Goal: Task Accomplishment & Management: Complete application form

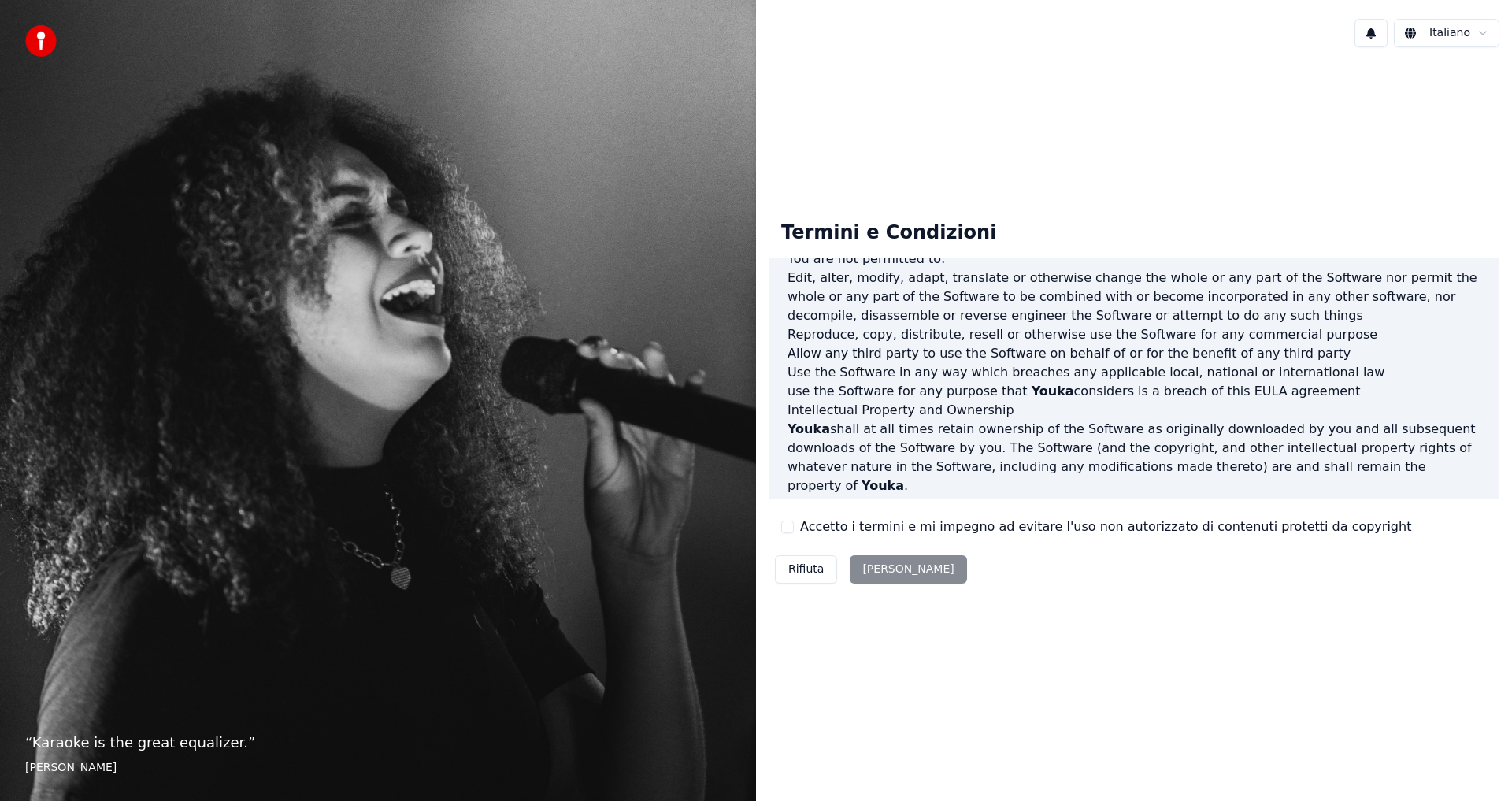
scroll to position [629, 0]
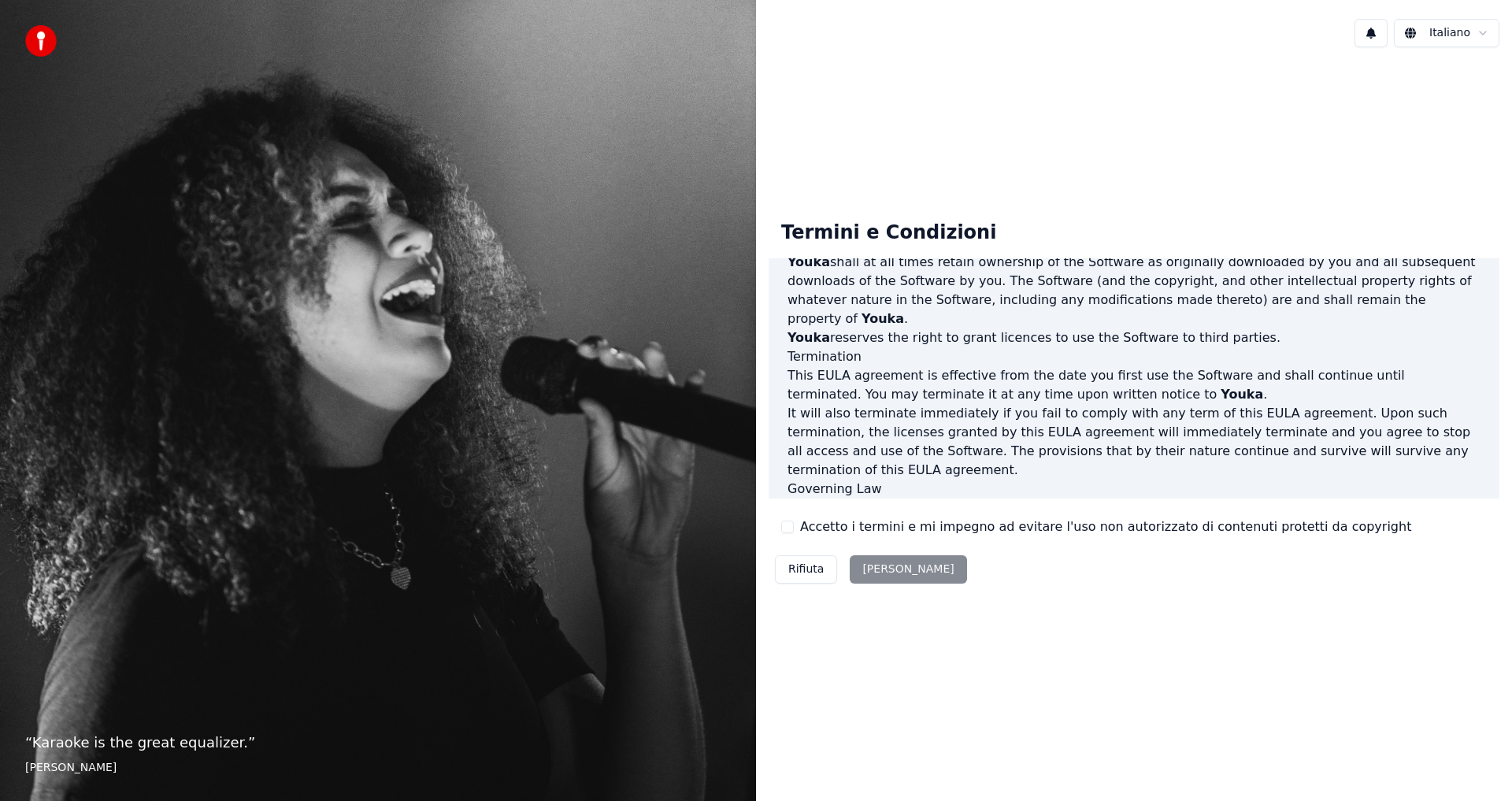
click at [873, 566] on div "Rifiuta [PERSON_NAME]" at bounding box center [871, 569] width 205 height 41
click at [871, 565] on div "Rifiuta [PERSON_NAME]" at bounding box center [871, 569] width 205 height 41
click at [871, 569] on div "Rifiuta [PERSON_NAME]" at bounding box center [871, 569] width 205 height 41
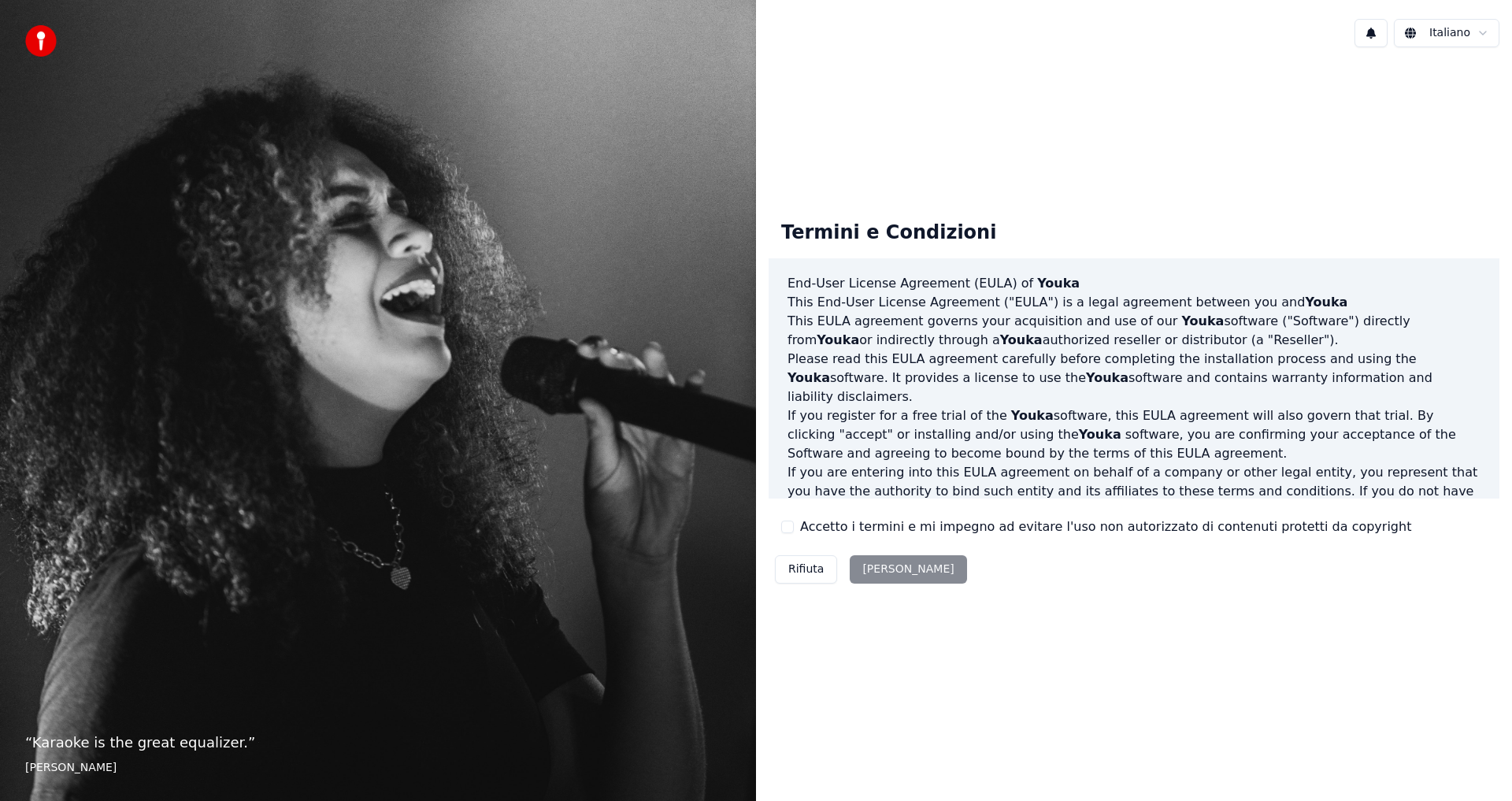
scroll to position [0, 0]
click at [868, 562] on div "Rifiuta [PERSON_NAME]" at bounding box center [871, 569] width 205 height 41
click at [867, 563] on div "Rifiuta [PERSON_NAME]" at bounding box center [871, 569] width 205 height 41
click at [64, 765] on footer "[PERSON_NAME]" at bounding box center [378, 768] width 706 height 16
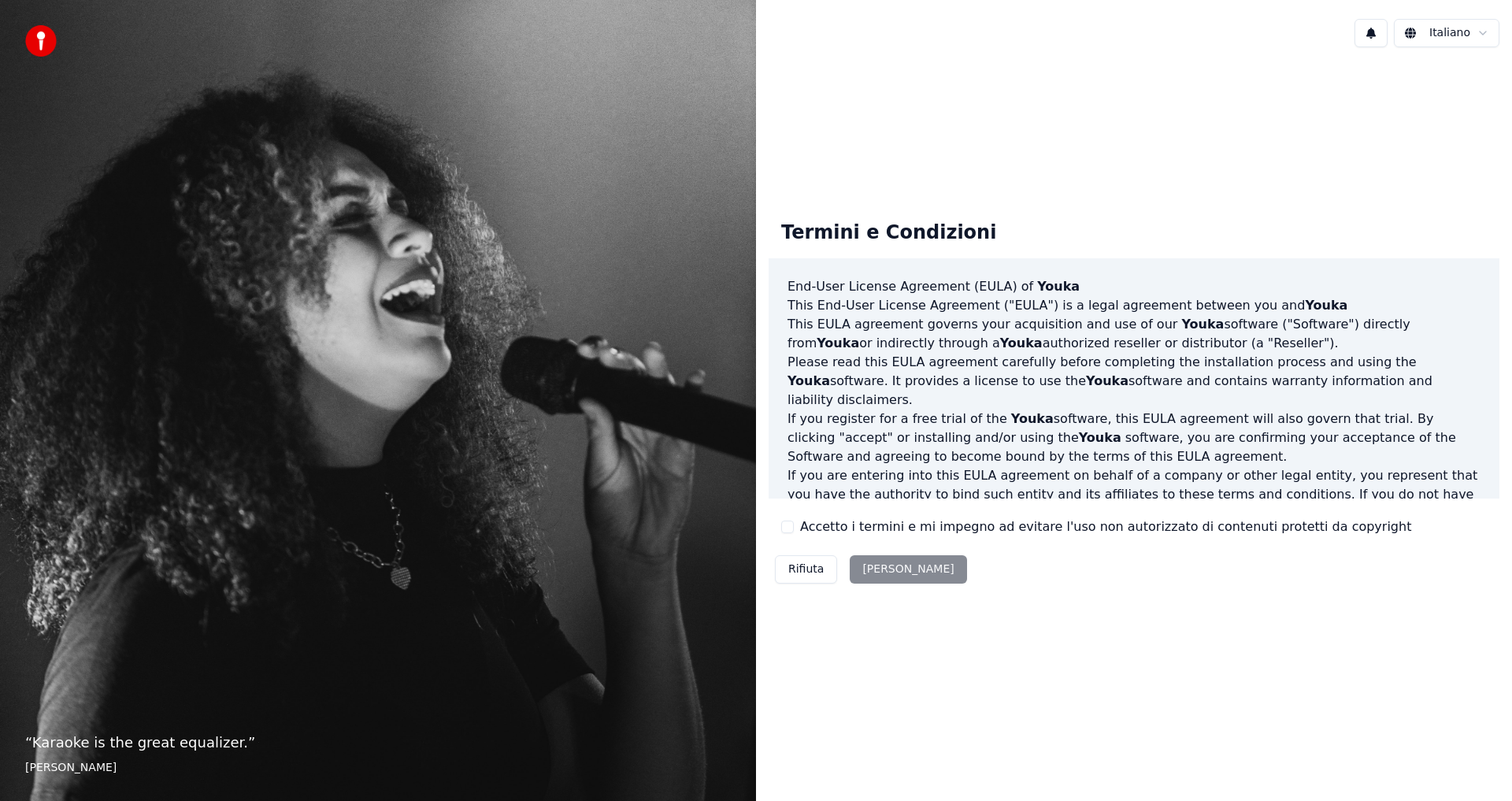
click at [507, 391] on div "“ Karaoke is the great equalizer. ” [PERSON_NAME]" at bounding box center [378, 400] width 756 height 801
click at [33, 38] on img at bounding box center [40, 40] width 31 height 31
click at [873, 572] on div "Rifiuta [PERSON_NAME]" at bounding box center [871, 569] width 205 height 41
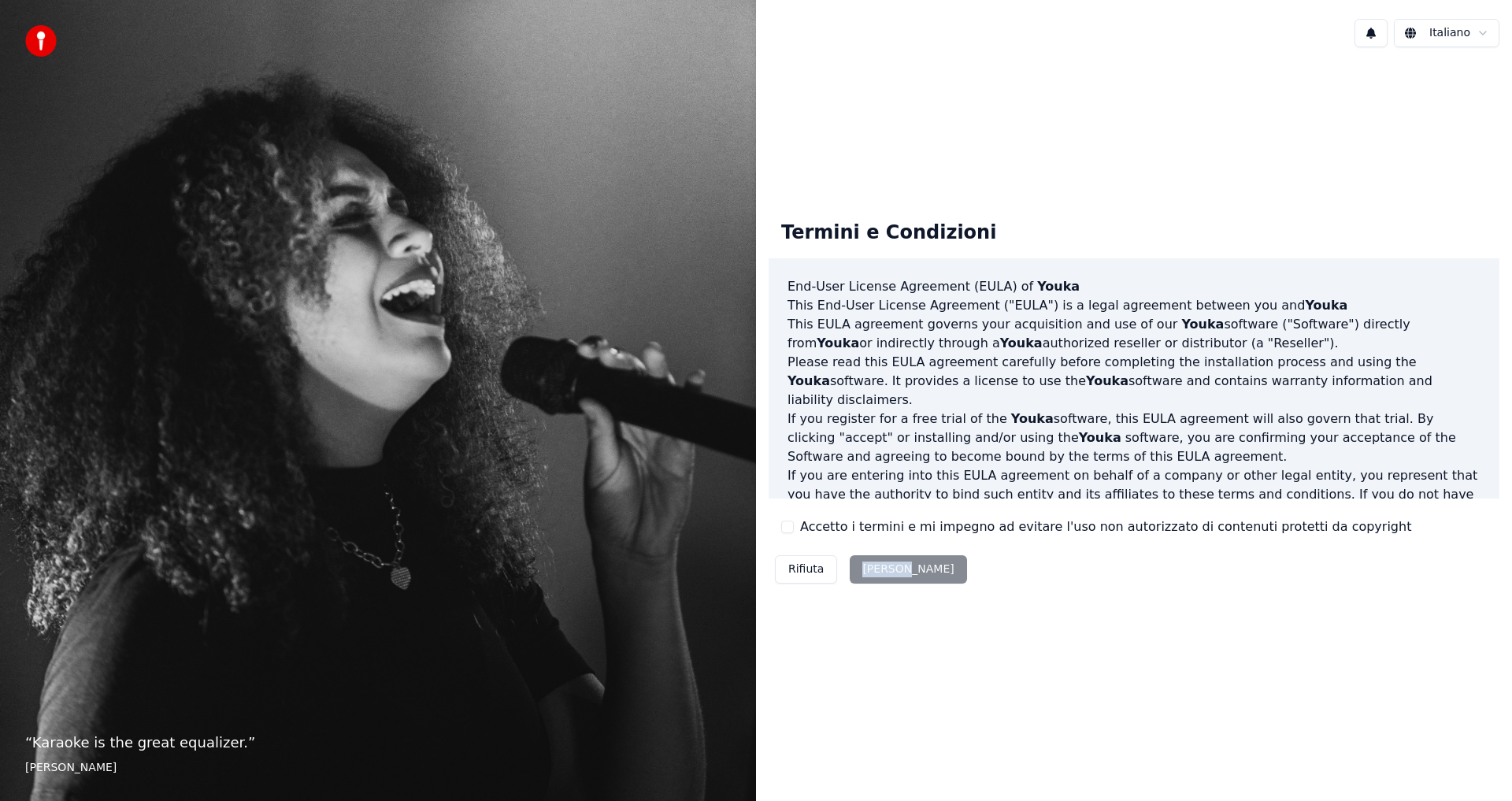
click at [873, 572] on div "Rifiuta [PERSON_NAME]" at bounding box center [871, 569] width 205 height 41
click at [783, 555] on div "Rifiuta [PERSON_NAME]" at bounding box center [871, 569] width 205 height 41
click at [783, 563] on button "Rifiuta" at bounding box center [806, 569] width 62 height 28
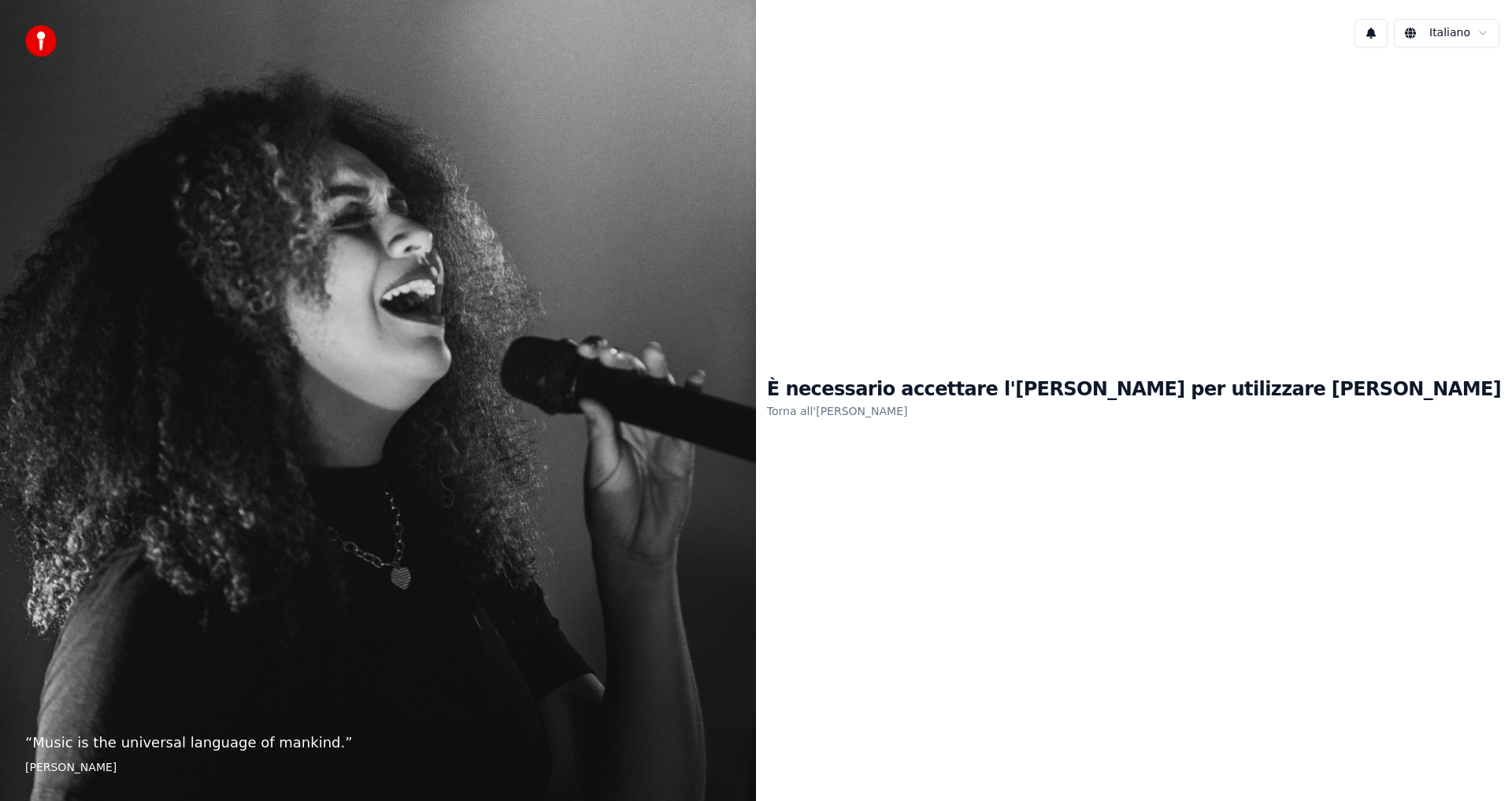
click at [868, 566] on div "È necessario accettare l'[PERSON_NAME] per utilizzare [PERSON_NAME] all'[PERSON…" at bounding box center [1133, 399] width 756 height 678
click at [1024, 489] on div "È necessario accettare l'[PERSON_NAME] per utilizzare [PERSON_NAME] all'[PERSON…" at bounding box center [1133, 399] width 756 height 678
click at [1007, 390] on h1 "È necessario accettare l'[PERSON_NAME] per utilizzare [PERSON_NAME]" at bounding box center [1133, 389] width 734 height 25
click at [908, 413] on link "Torna all'[PERSON_NAME]" at bounding box center [837, 411] width 141 height 25
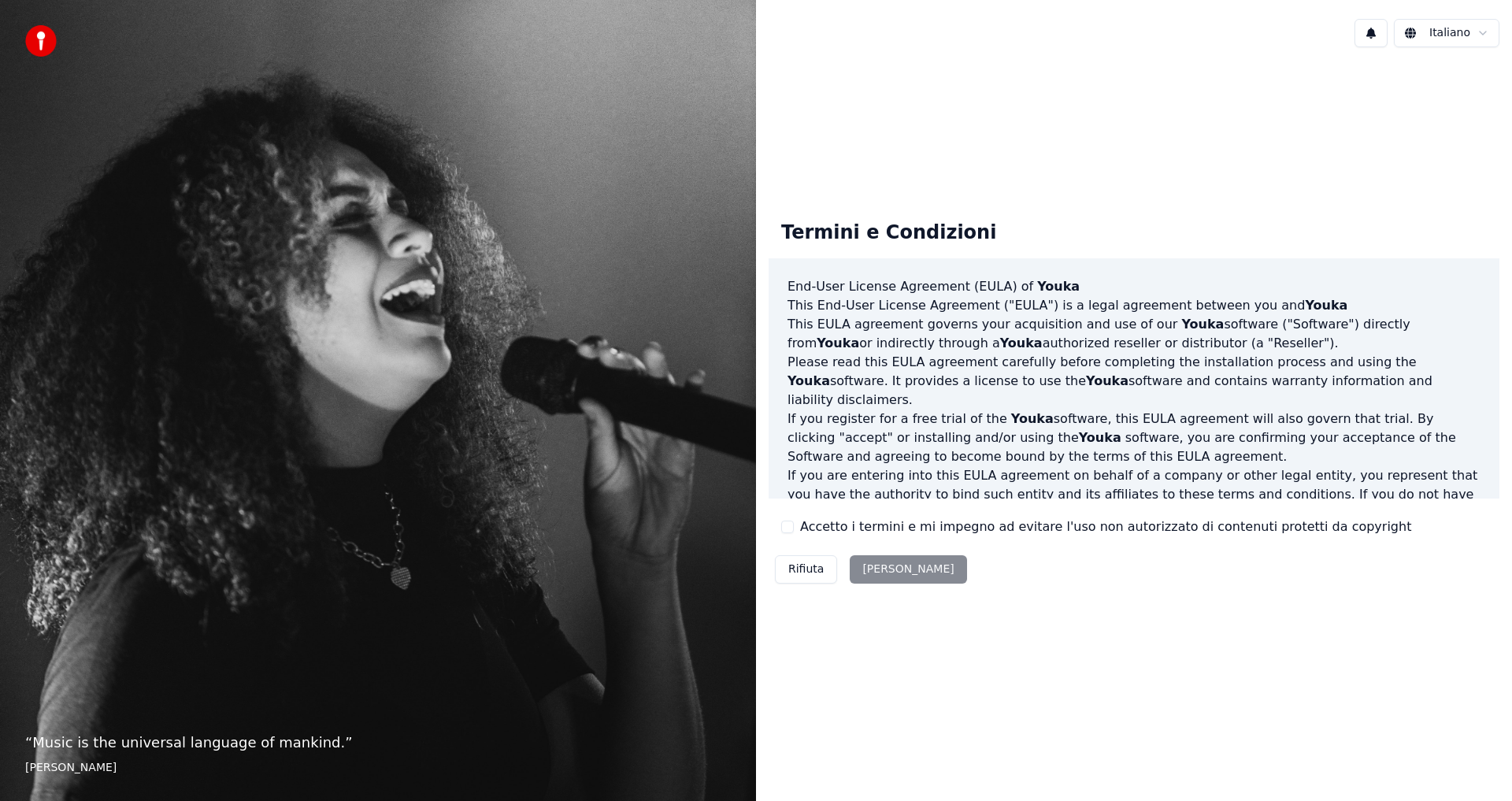
click at [898, 572] on div "Rifiuta [PERSON_NAME]" at bounding box center [871, 569] width 205 height 41
click at [871, 574] on div "Rifiuta [PERSON_NAME]" at bounding box center [871, 569] width 205 height 41
click at [870, 566] on div "Rifiuta [PERSON_NAME]" at bounding box center [871, 569] width 205 height 41
click at [868, 569] on div "Rifiuta [PERSON_NAME]" at bounding box center [871, 569] width 205 height 41
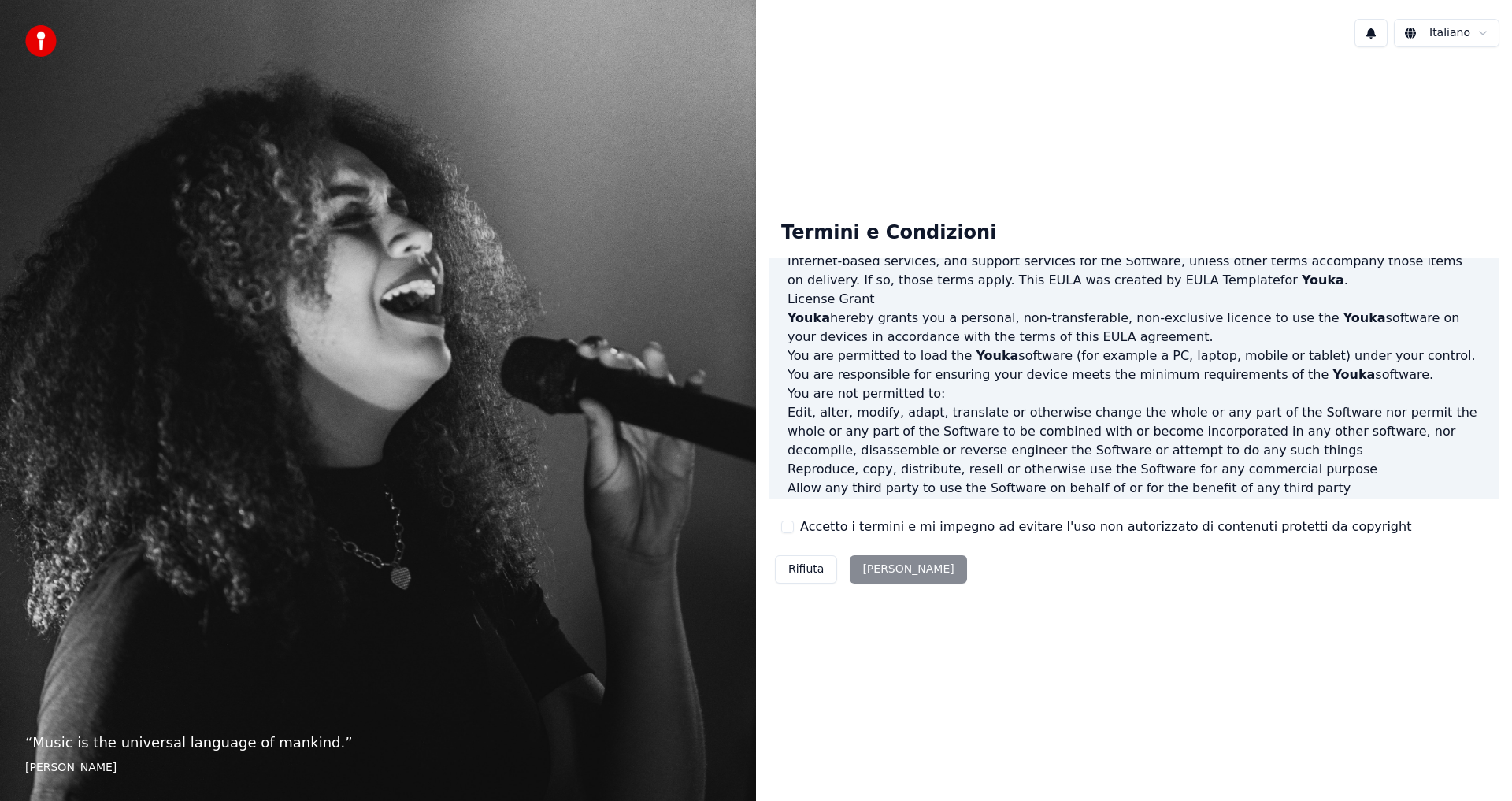
scroll to position [629, 0]
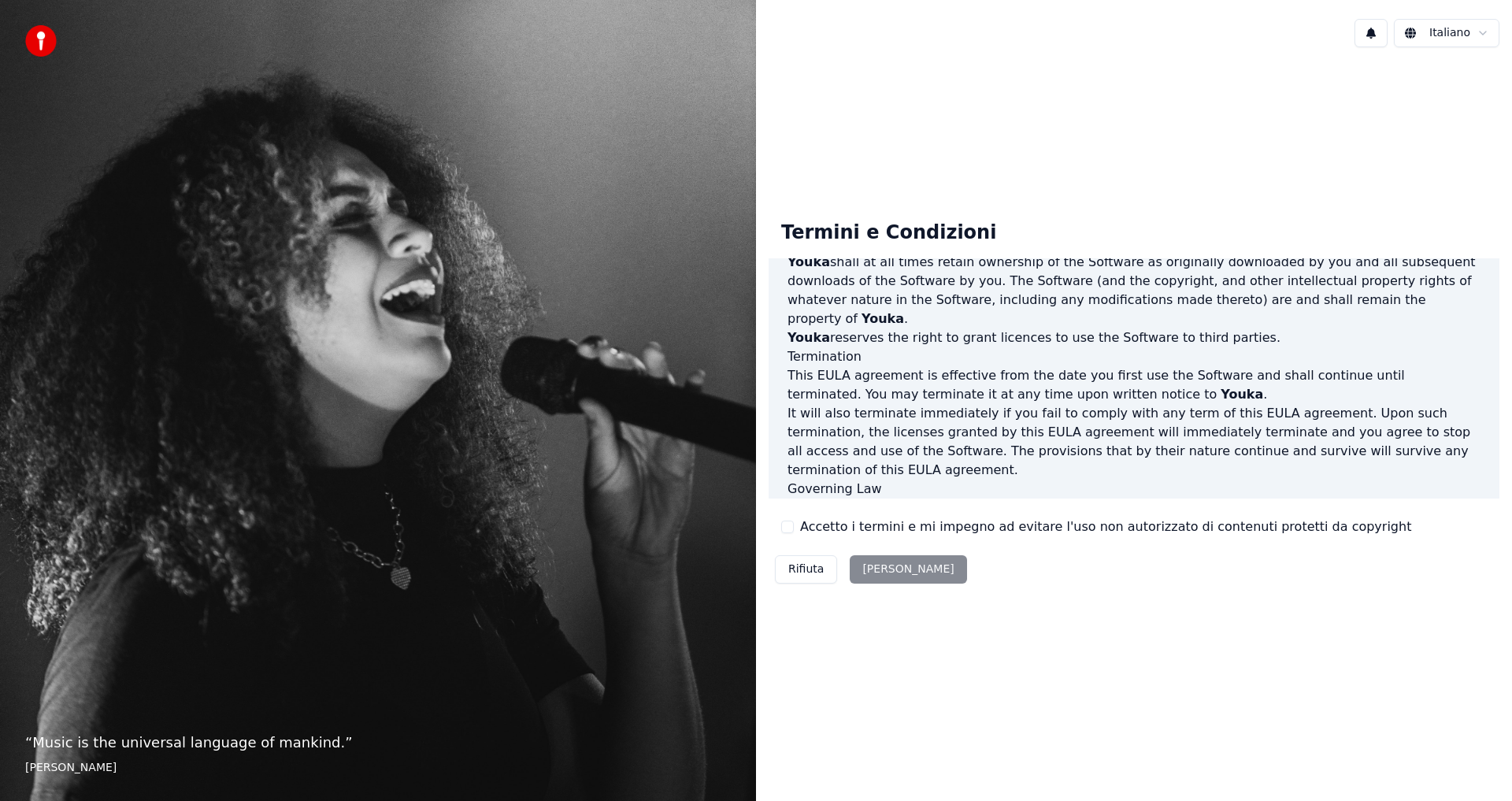
drag, startPoint x: 882, startPoint y: 568, endPoint x: 880, endPoint y: 560, distance: 8.2
click at [881, 568] on div "Rifiuta [PERSON_NAME]" at bounding box center [871, 569] width 205 height 41
click at [809, 569] on button "Rifiuta" at bounding box center [806, 569] width 62 height 28
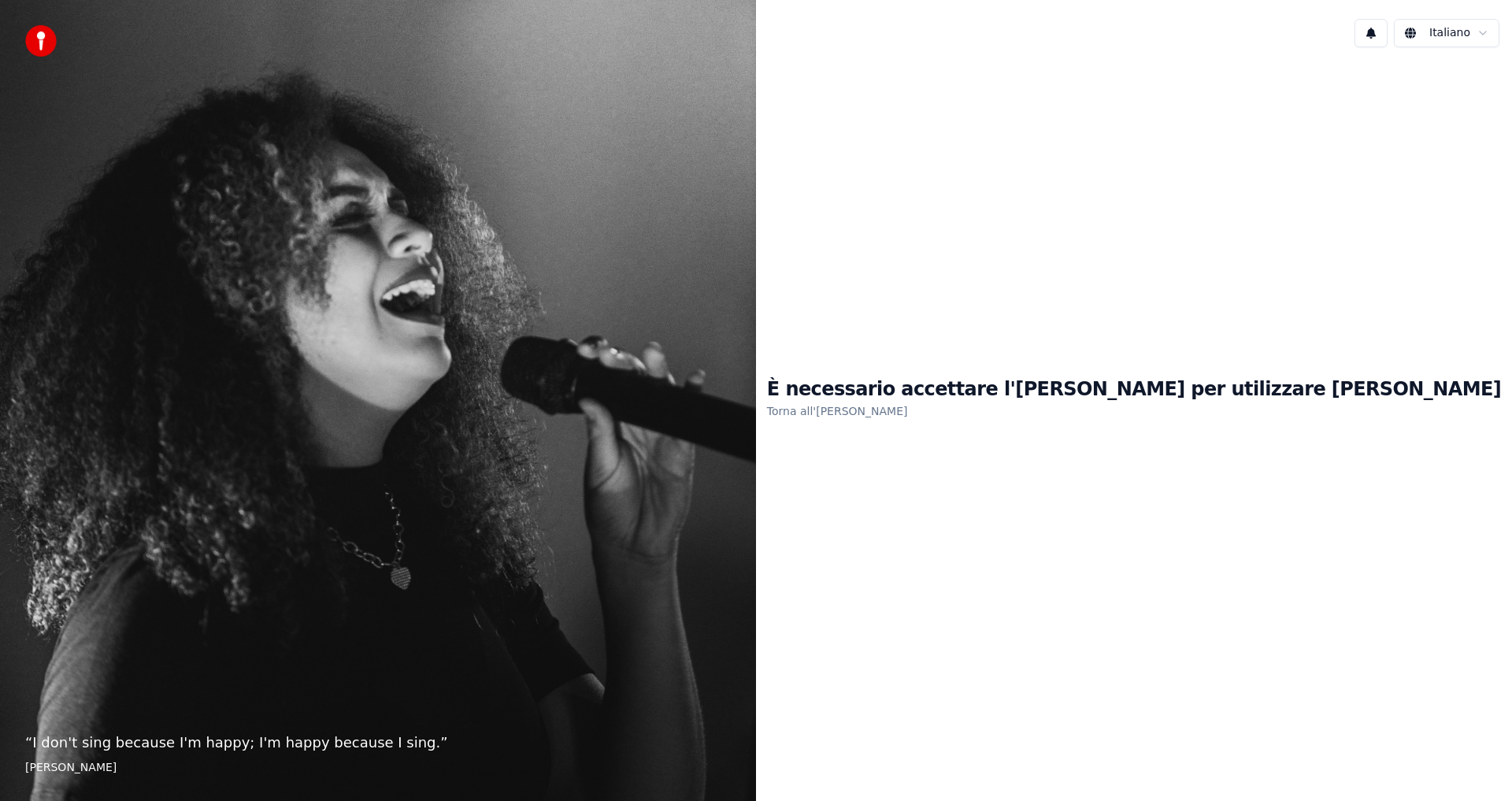
click at [908, 407] on link "Torna all'[PERSON_NAME]" at bounding box center [837, 411] width 141 height 25
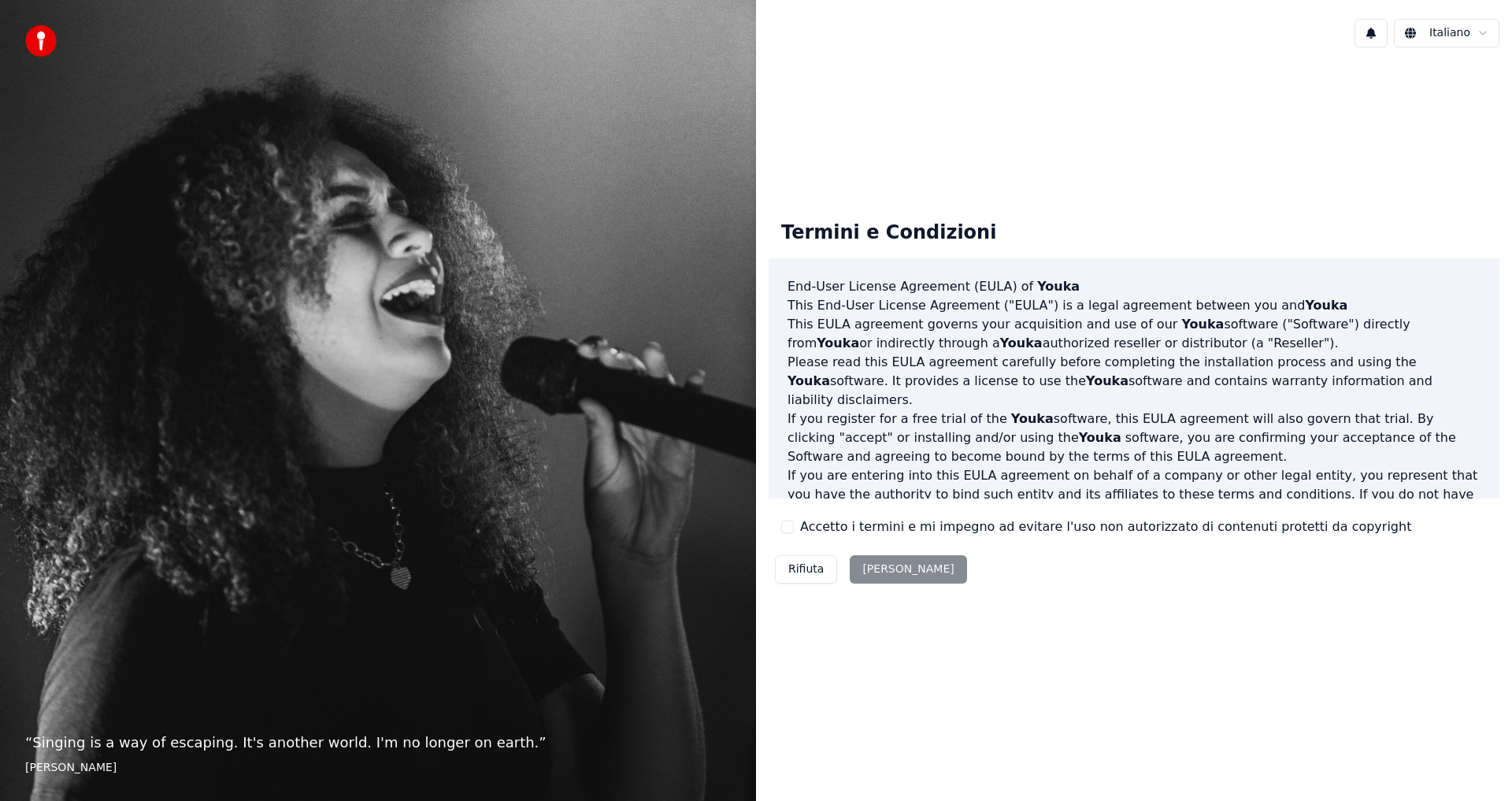
click at [883, 568] on div "Rifiuta [PERSON_NAME]" at bounding box center [871, 569] width 205 height 41
click at [872, 585] on div "Rifiuta [PERSON_NAME]" at bounding box center [871, 569] width 205 height 41
click at [872, 576] on div "Rifiuta [PERSON_NAME]" at bounding box center [871, 569] width 205 height 41
click at [872, 572] on div "Rifiuta [PERSON_NAME]" at bounding box center [871, 569] width 205 height 41
click at [882, 572] on div "Rifiuta [PERSON_NAME]" at bounding box center [871, 569] width 205 height 41
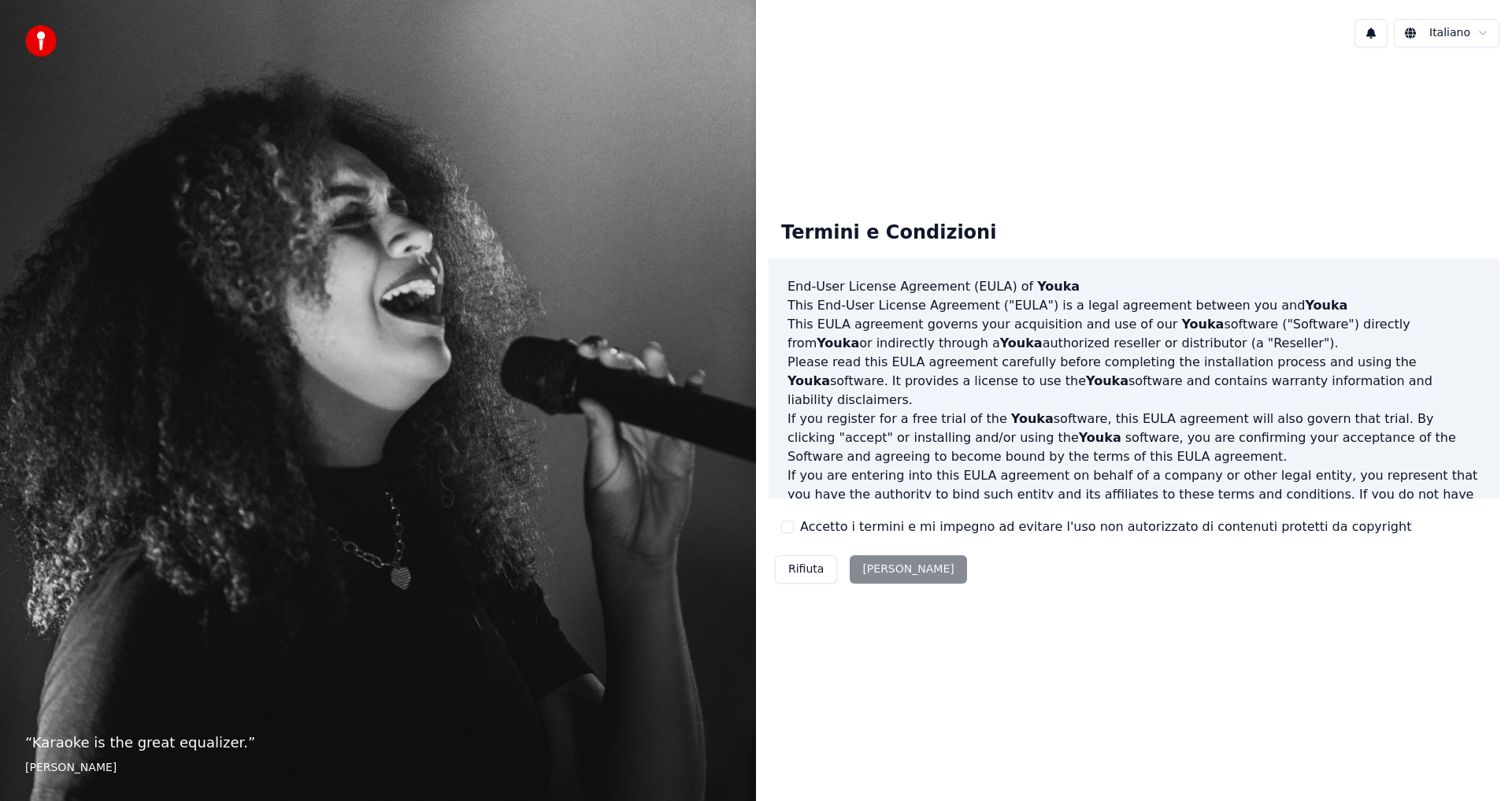
click at [886, 564] on div "Rifiuta [PERSON_NAME]" at bounding box center [871, 569] width 205 height 41
